Goal: Task Accomplishment & Management: Use online tool/utility

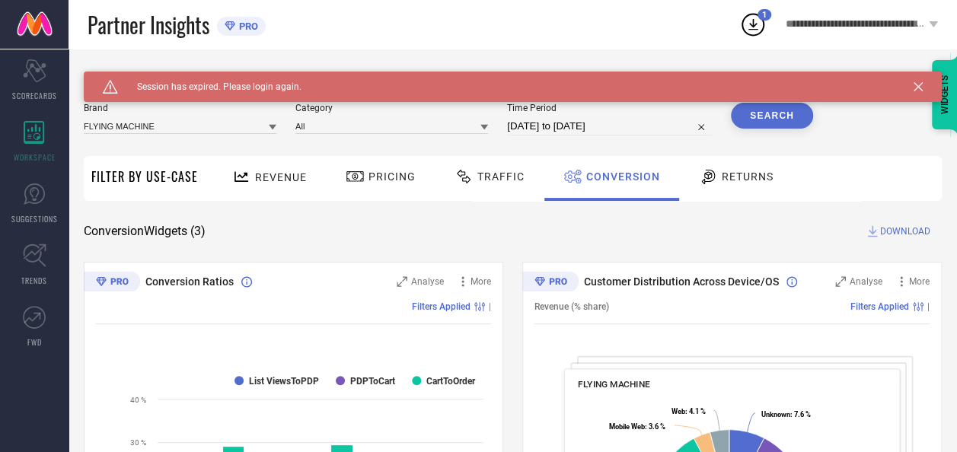
click at [922, 84] on icon at bounding box center [917, 86] width 9 height 9
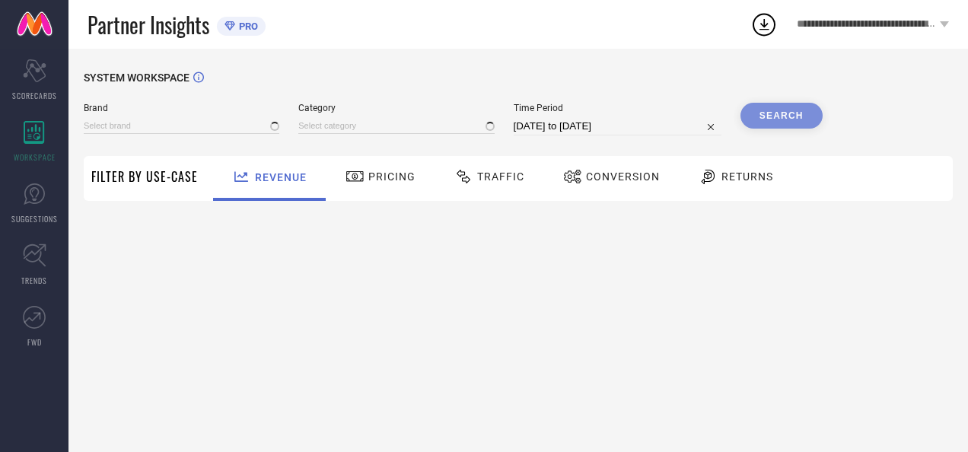
type input "AEROPOSTALE"
type input "All"
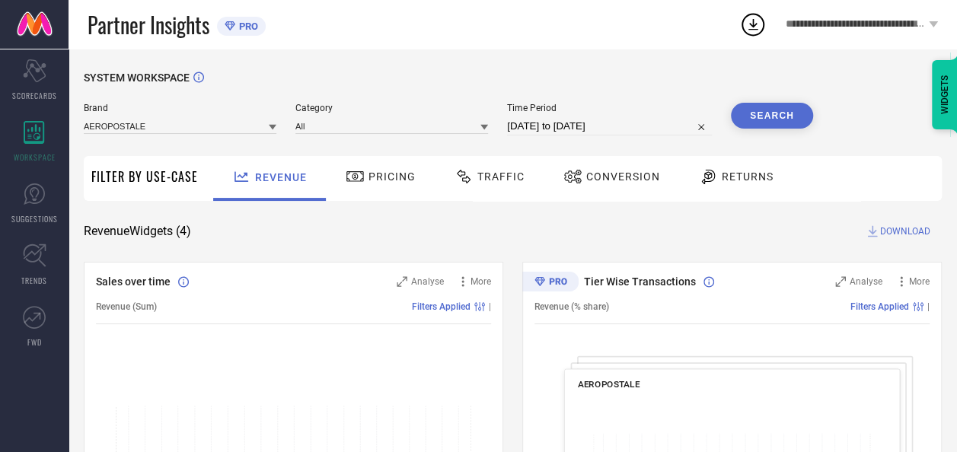
click at [275, 126] on icon at bounding box center [273, 127] width 8 height 8
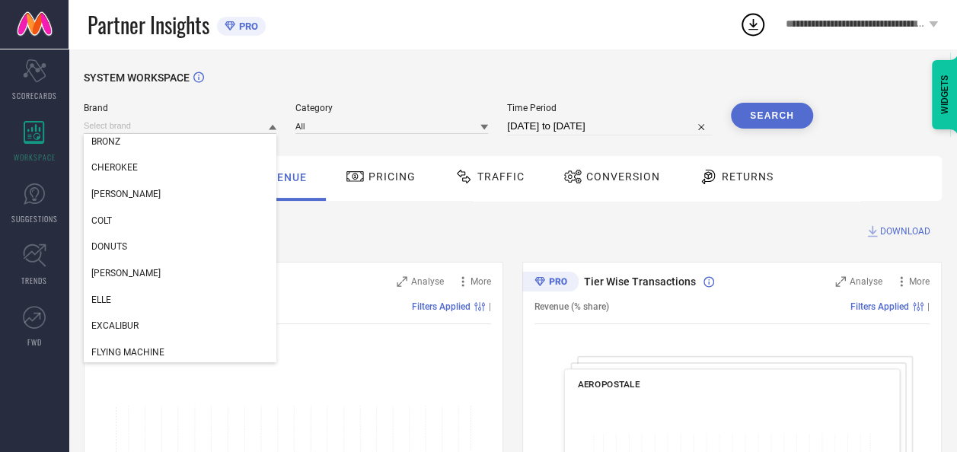
scroll to position [251, 0]
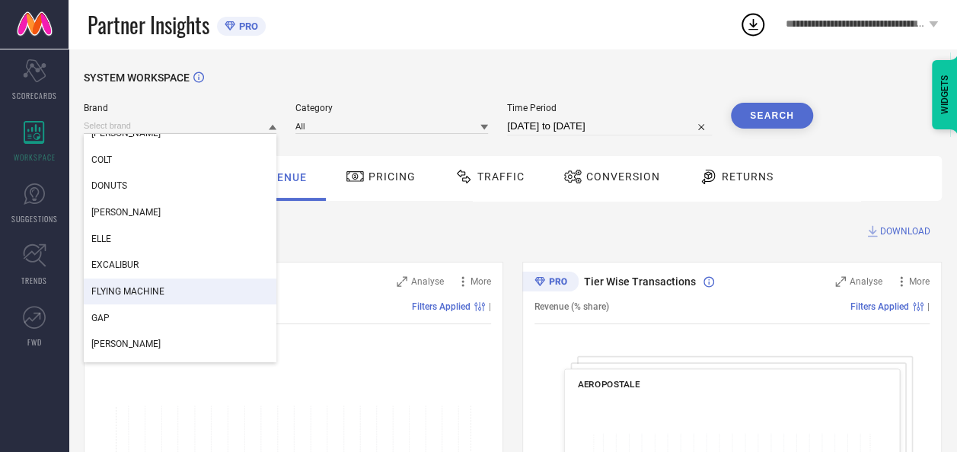
click at [205, 281] on div "FLYING MACHINE" at bounding box center [180, 292] width 193 height 26
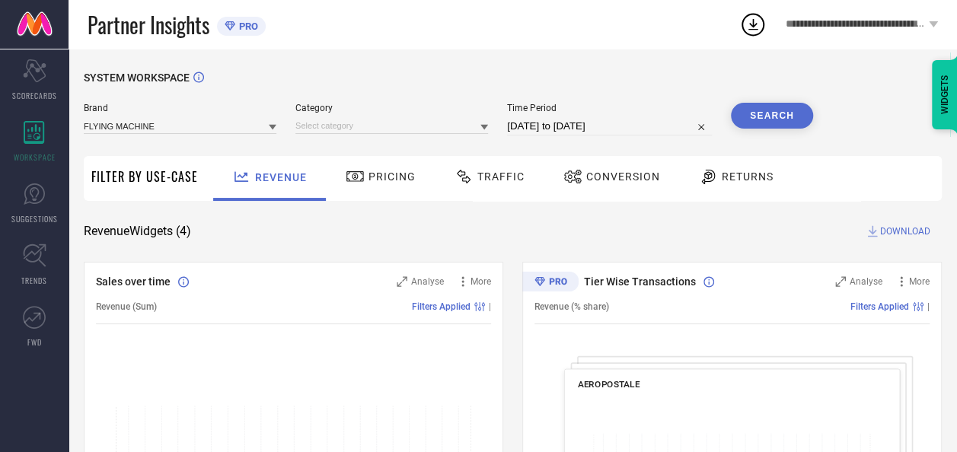
click at [484, 131] on icon at bounding box center [484, 127] width 8 height 8
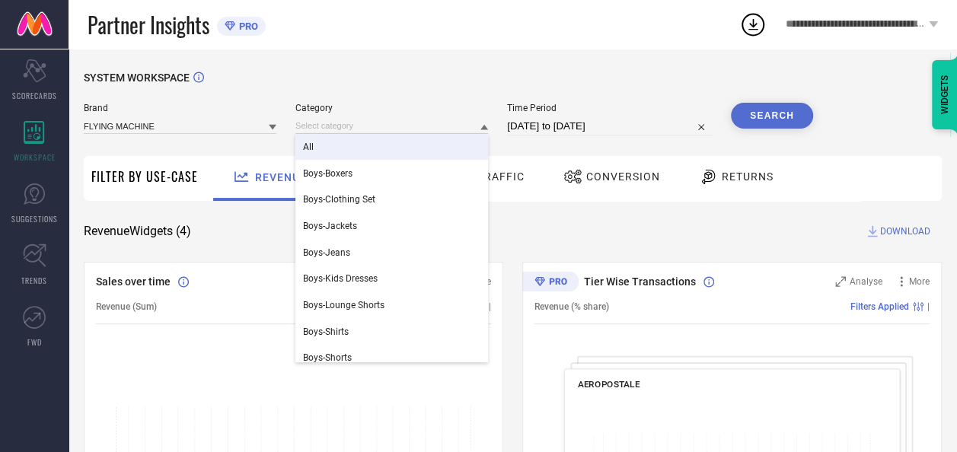
click at [353, 152] on div "All" at bounding box center [391, 147] width 193 height 26
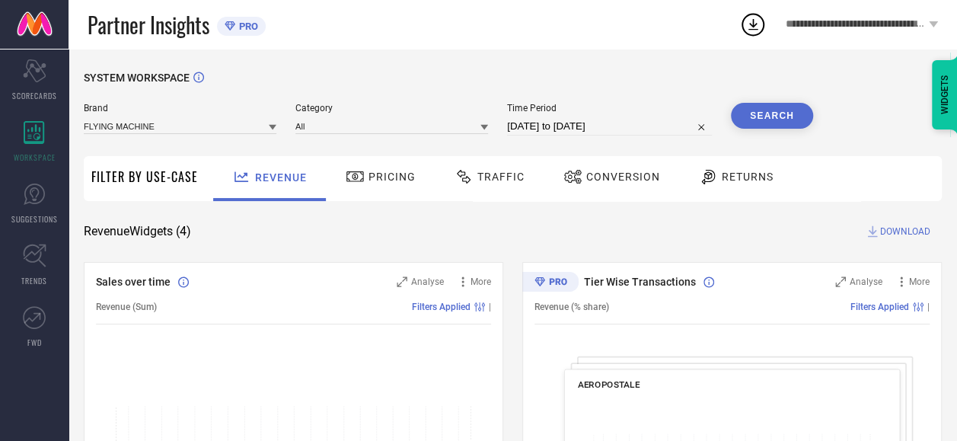
select select "6"
select select "2025"
select select "7"
select select "2025"
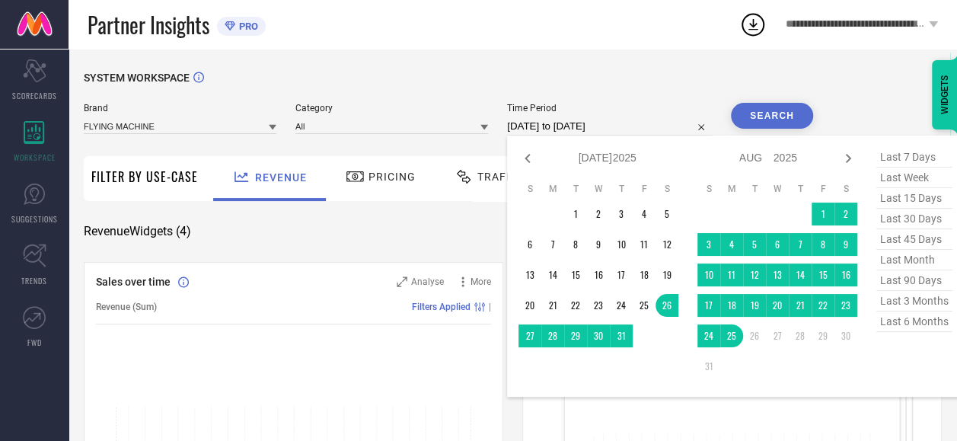
click at [644, 126] on input "[DATE] to [DATE]" at bounding box center [609, 126] width 205 height 18
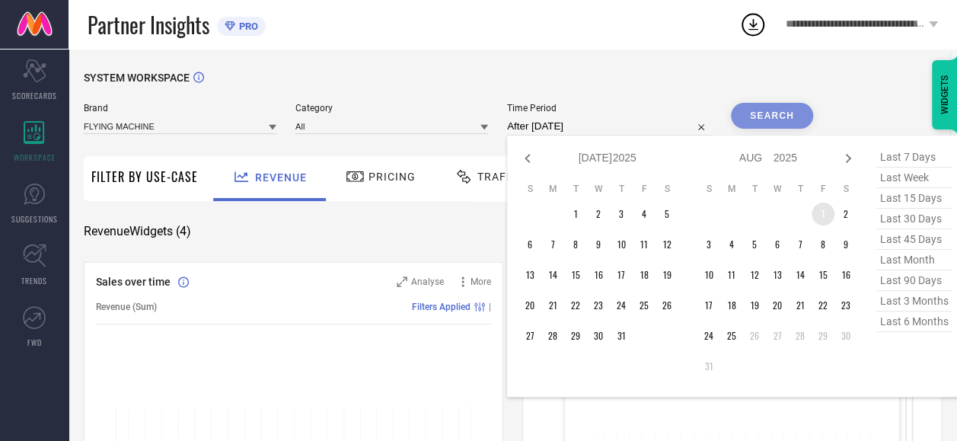
click at [832, 218] on td "1" at bounding box center [822, 213] width 23 height 23
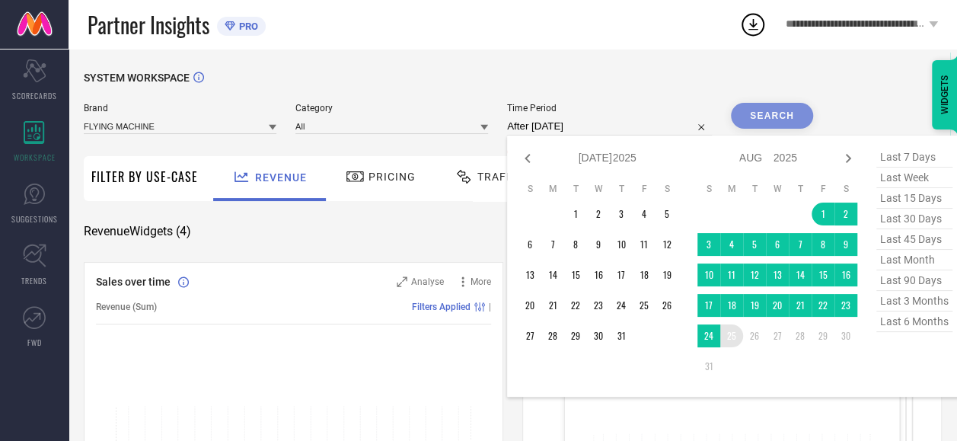
type input "[DATE] to [DATE]"
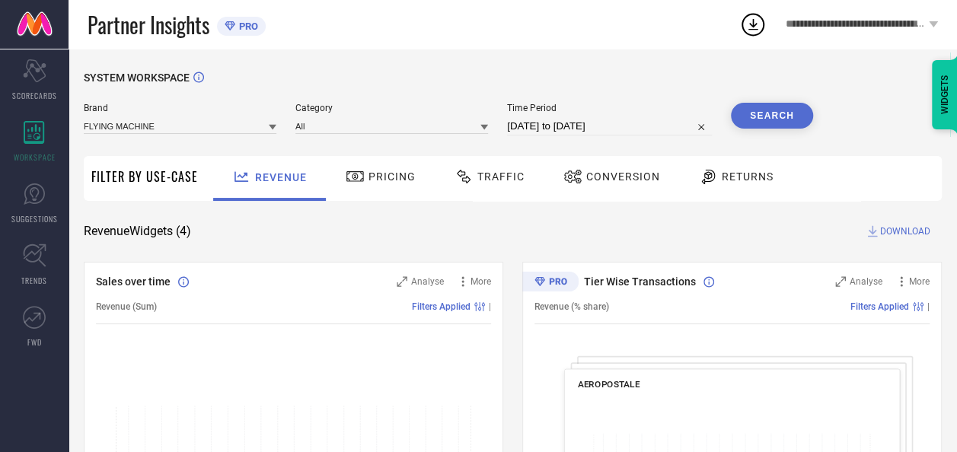
click at [778, 116] on button "Search" at bounding box center [772, 116] width 82 height 26
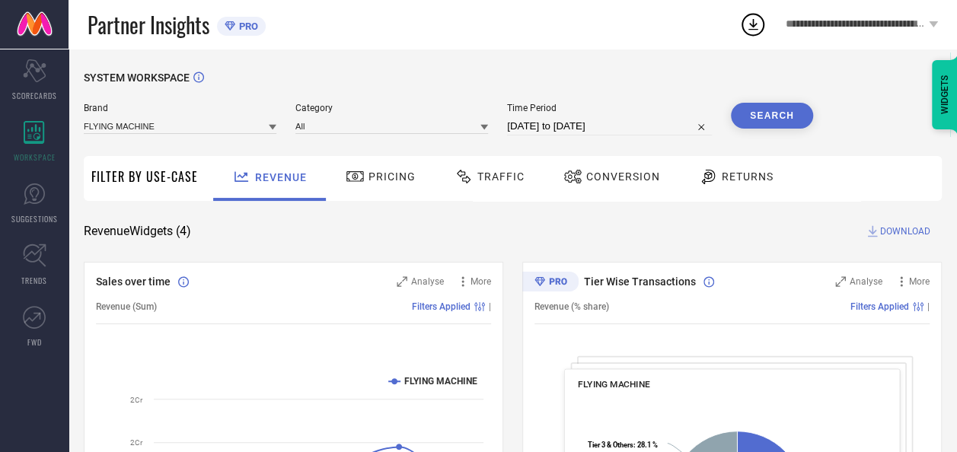
click at [609, 181] on span "Conversion" at bounding box center [623, 176] width 74 height 12
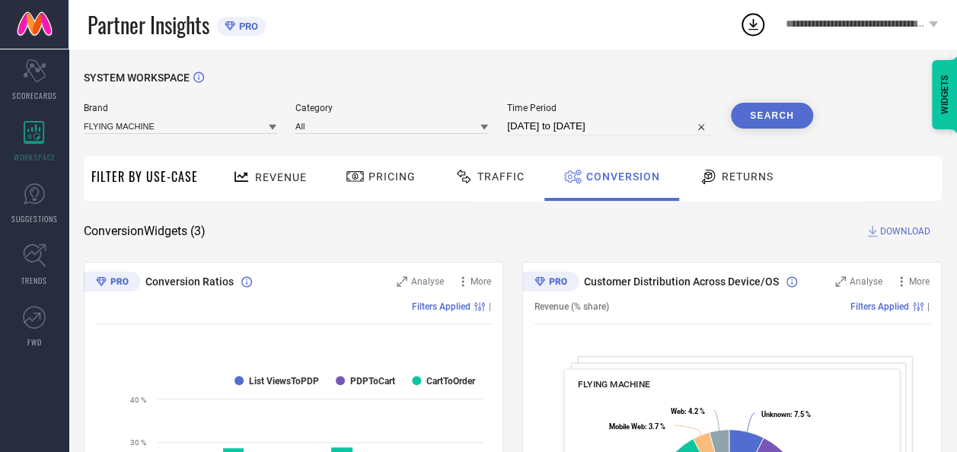
click at [906, 224] on span "DOWNLOAD" at bounding box center [905, 231] width 50 height 15
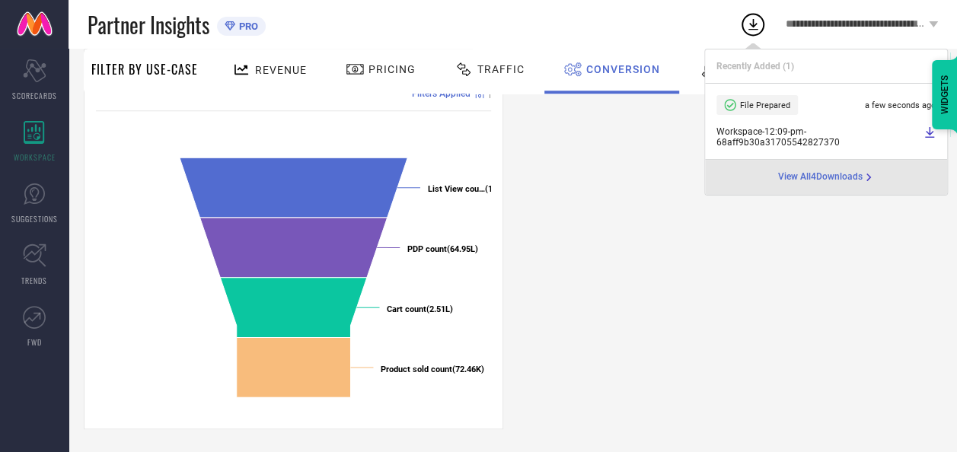
scroll to position [0, 0]
